Goal: Information Seeking & Learning: Learn about a topic

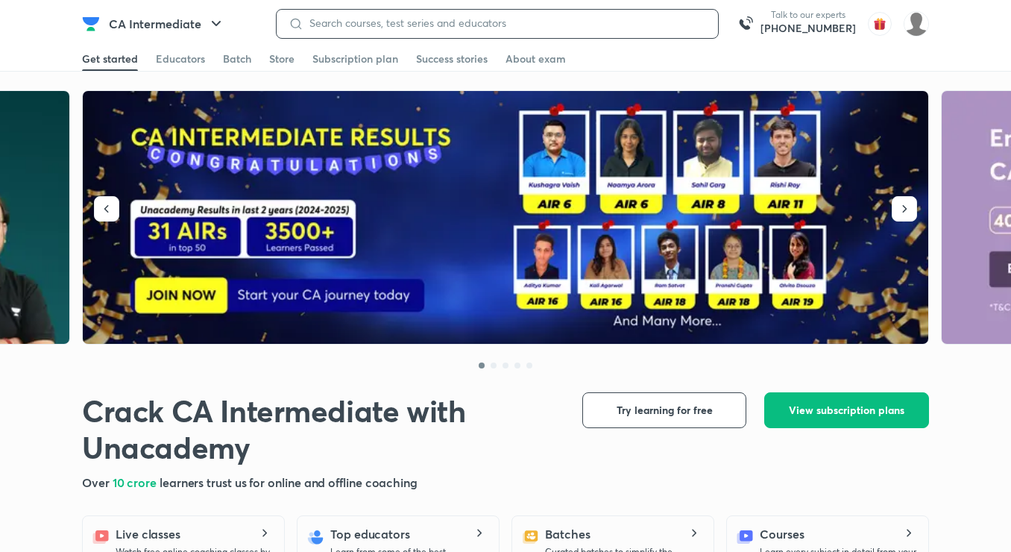
click at [508, 18] on input at bounding box center [504, 23] width 403 height 12
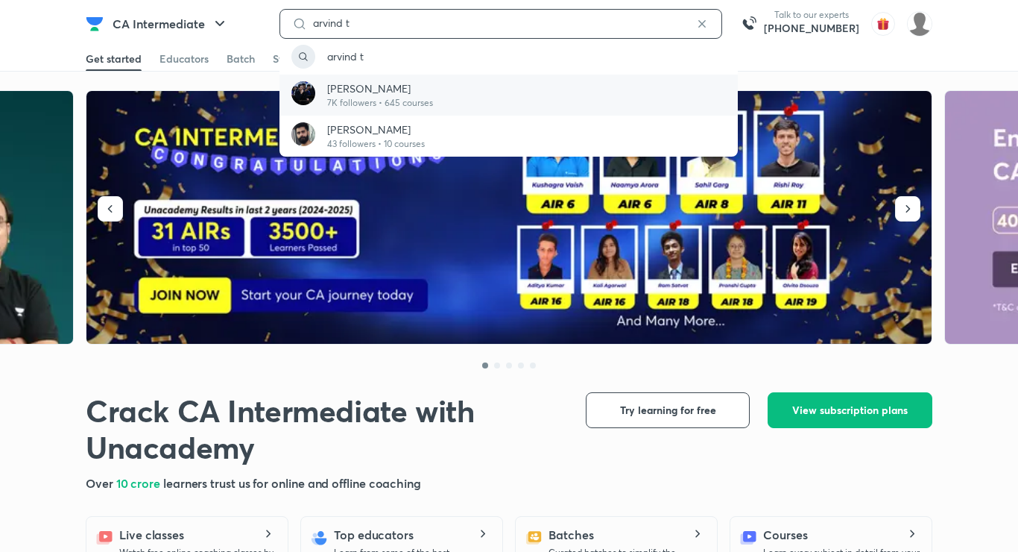
type input "arvind t"
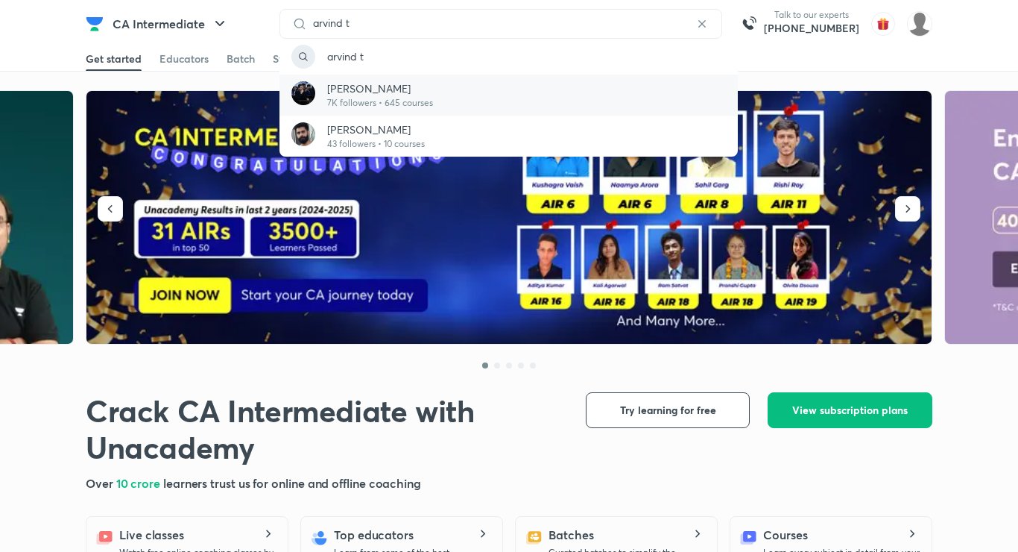
click at [362, 101] on p "7K followers • 645 courses" at bounding box center [380, 102] width 106 height 13
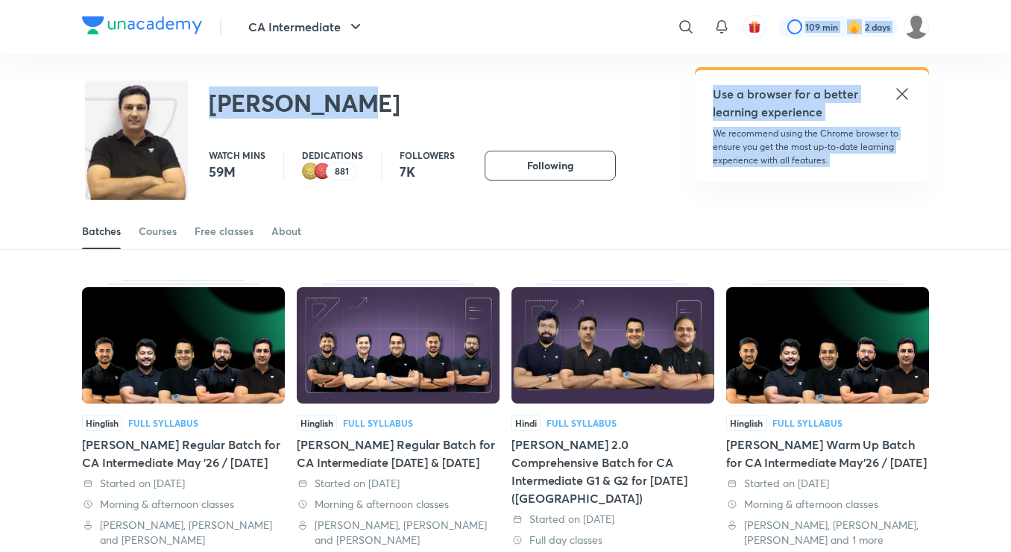
drag, startPoint x: 362, startPoint y: 101, endPoint x: 899, endPoint y: 91, distance: 537.6
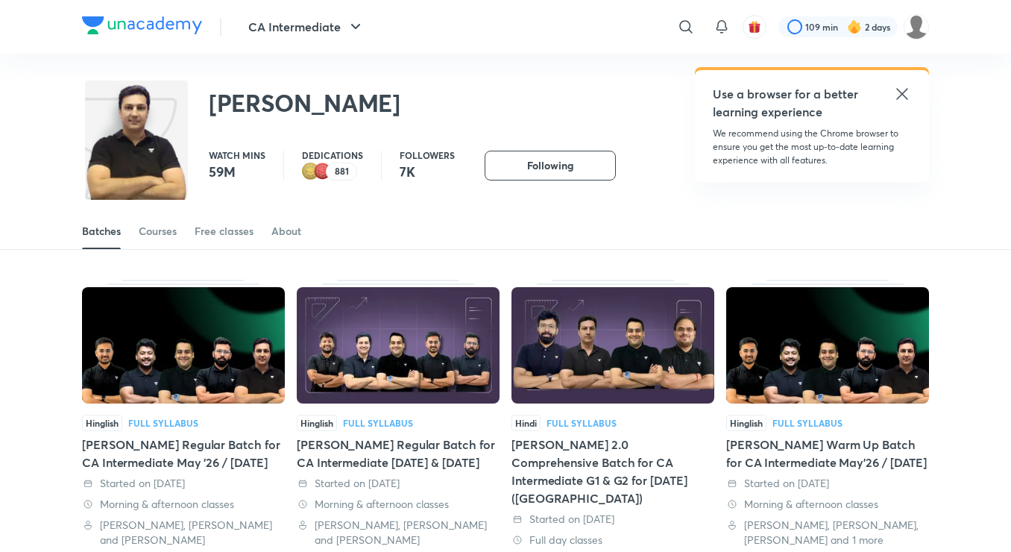
click at [899, 91] on icon at bounding box center [901, 93] width 11 height 11
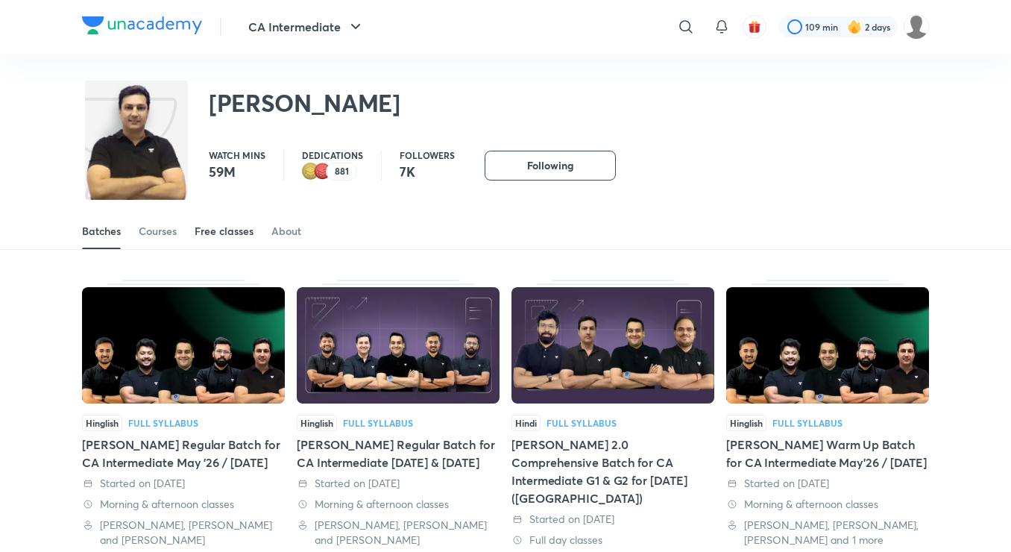
click at [219, 237] on div "Free classes" at bounding box center [224, 231] width 59 height 15
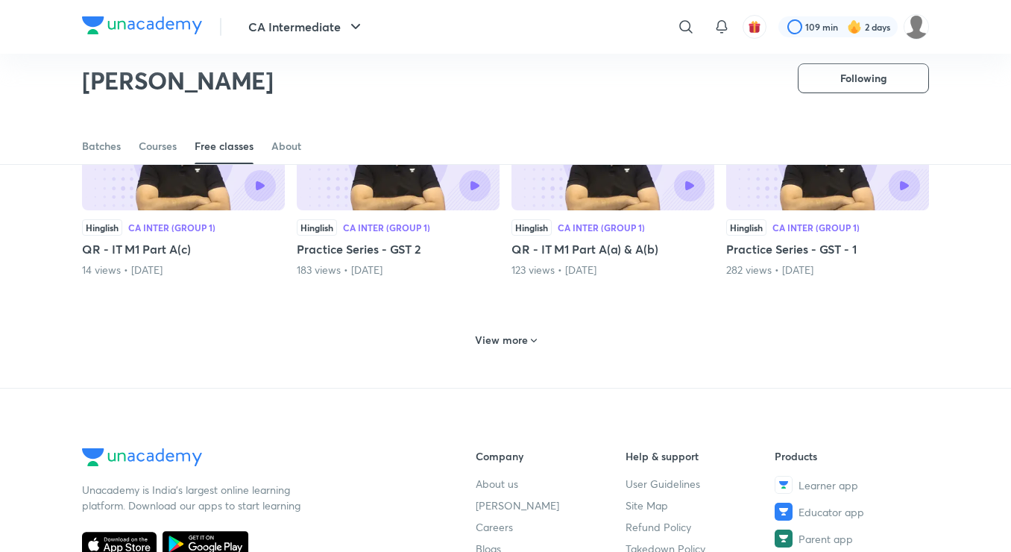
scroll to position [647, 0]
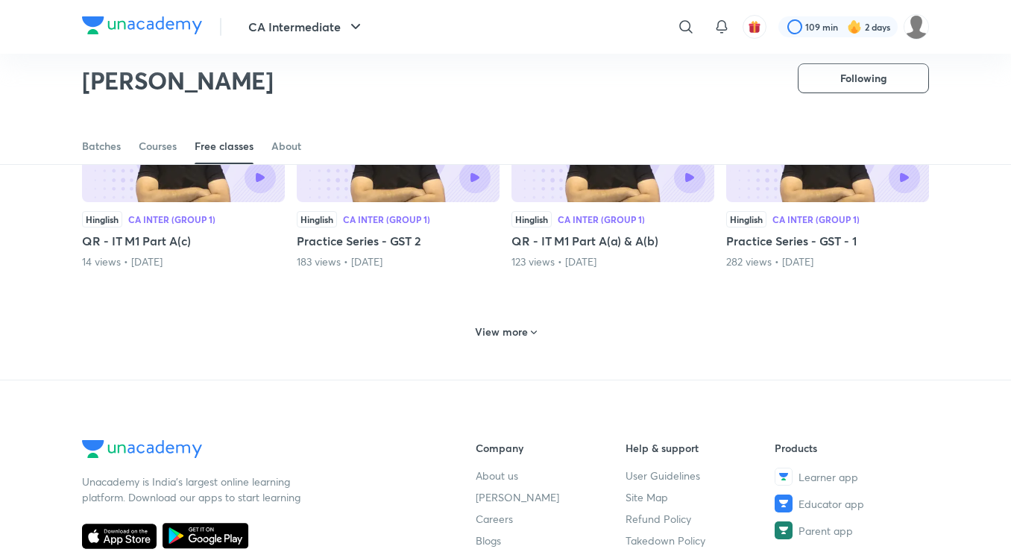
click at [502, 327] on h6 "View more" at bounding box center [501, 331] width 53 height 15
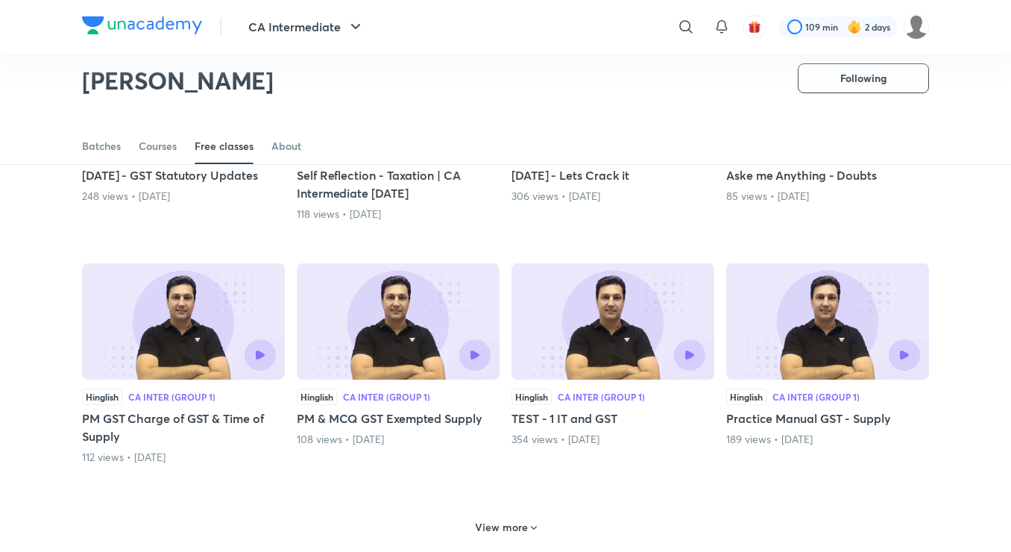
scroll to position [1185, 0]
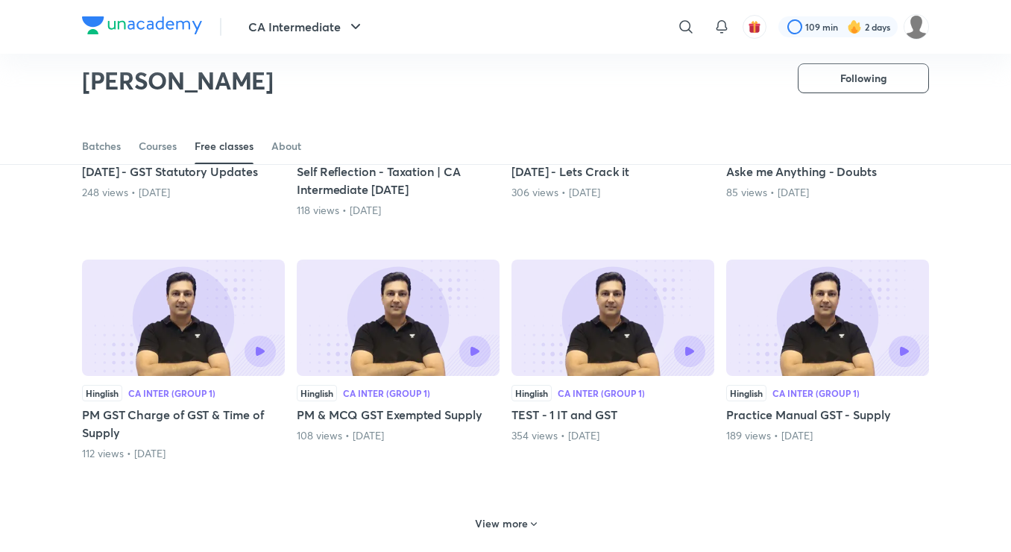
click at [518, 522] on h6 "View more" at bounding box center [501, 523] width 53 height 15
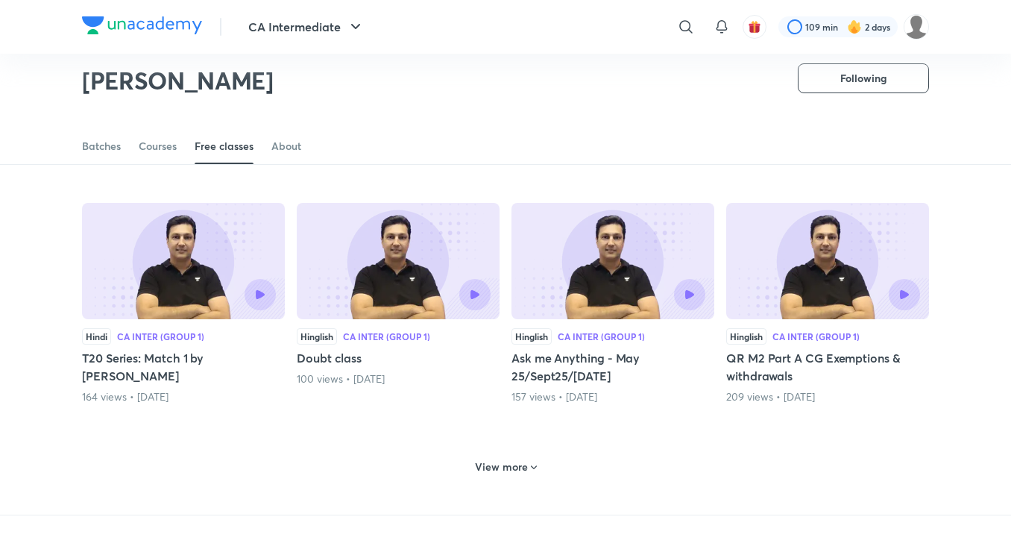
scroll to position [1964, 0]
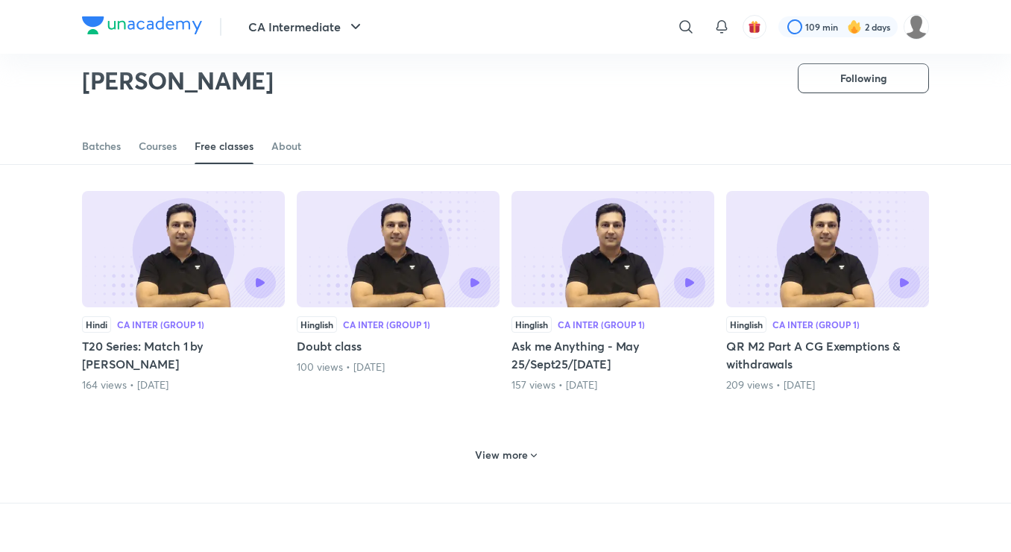
click at [520, 458] on h6 "View more" at bounding box center [501, 454] width 53 height 15
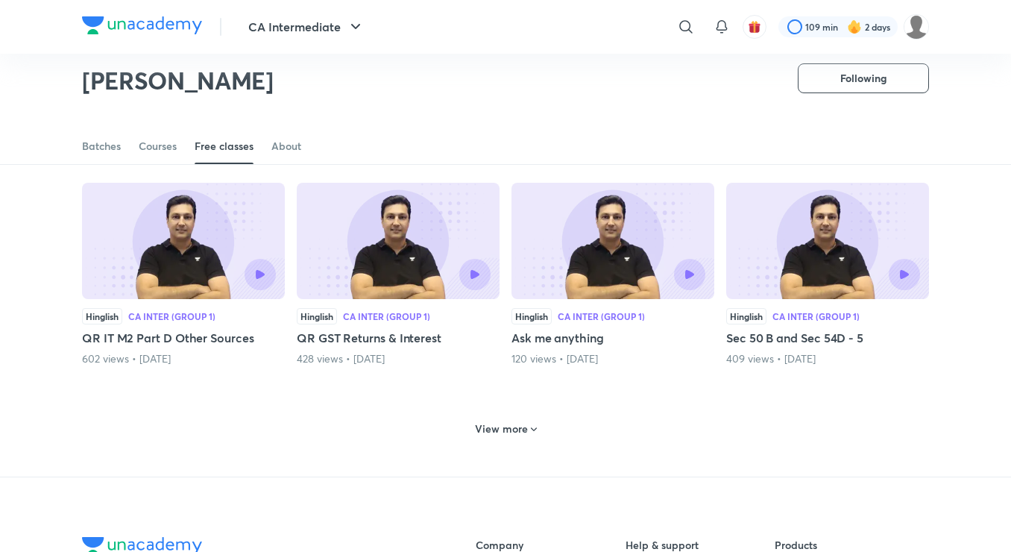
scroll to position [2712, 0]
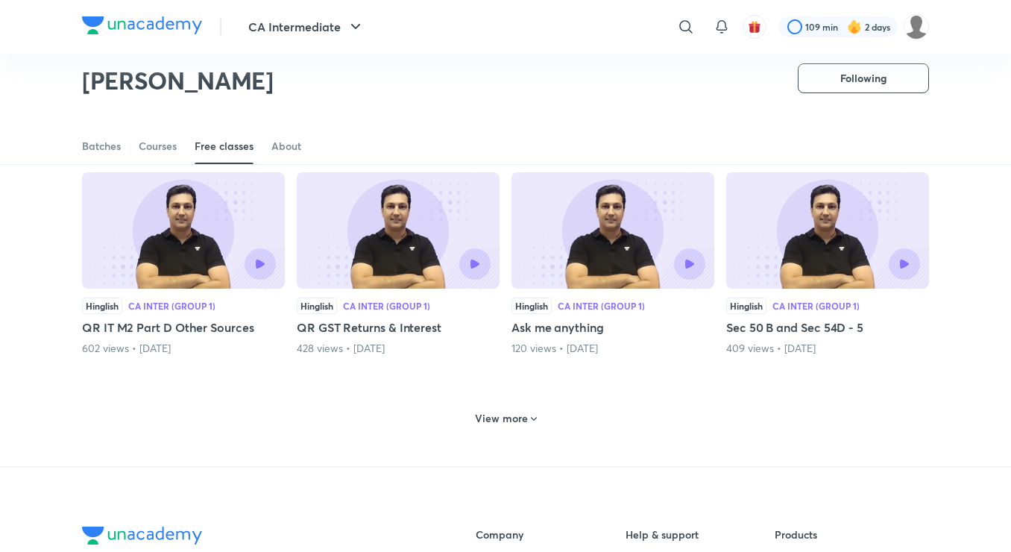
click at [495, 412] on h6 "View more" at bounding box center [501, 418] width 53 height 15
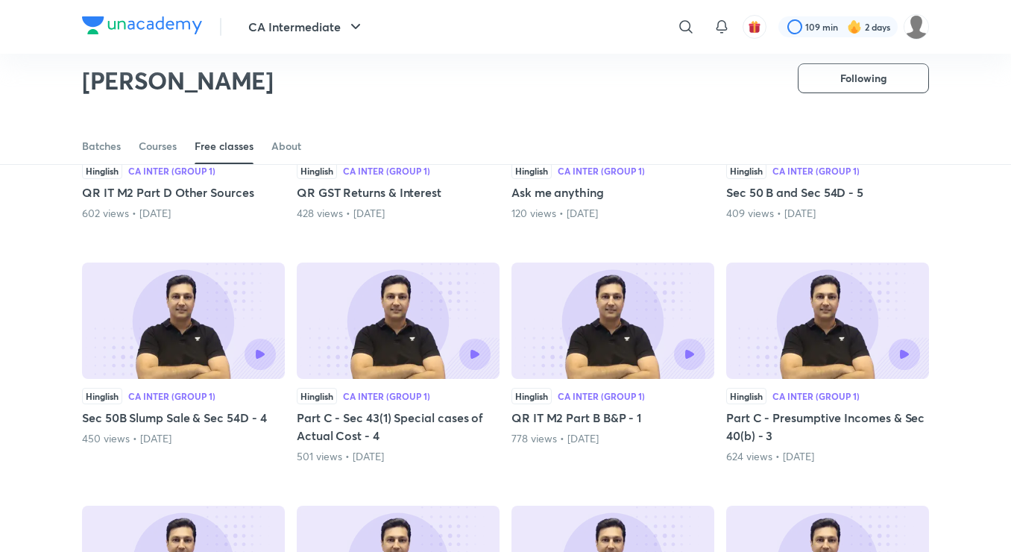
scroll to position [2853, 0]
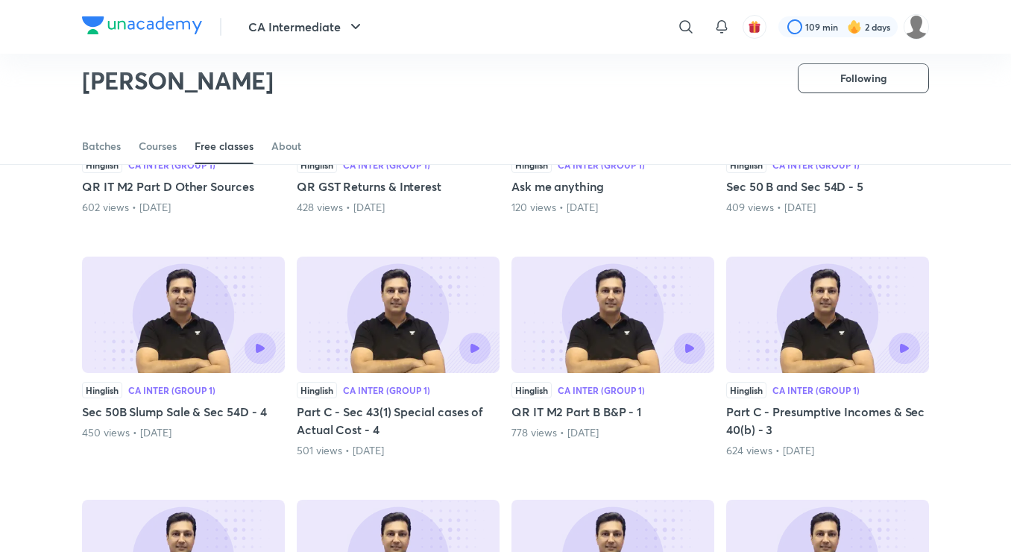
click at [829, 339] on div at bounding box center [874, 348] width 92 height 31
